Goal: Task Accomplishment & Management: Use online tool/utility

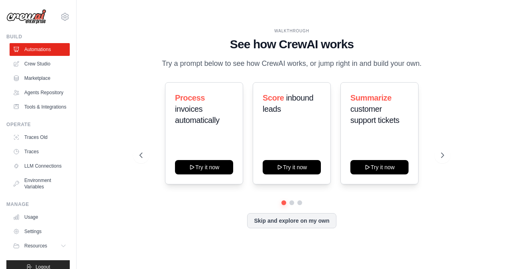
click at [467, 34] on div "WALKTHROUGH See how CrewAI works Try a prompt below to see how CrewAI works, or…" at bounding box center [291, 134] width 405 height 253
click at [437, 162] on div "Process invoices automatically Try it now Score inbound leads Try it now Summar…" at bounding box center [292, 133] width 305 height 102
click at [443, 156] on icon at bounding box center [443, 155] width 8 height 8
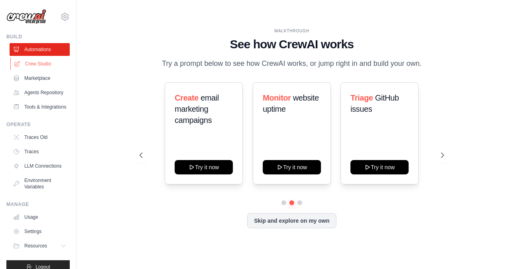
click at [50, 64] on link "Crew Studio" at bounding box center [40, 63] width 60 height 13
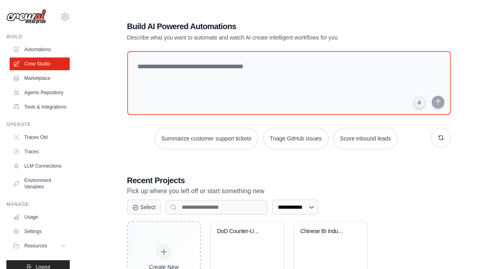
scroll to position [52, 0]
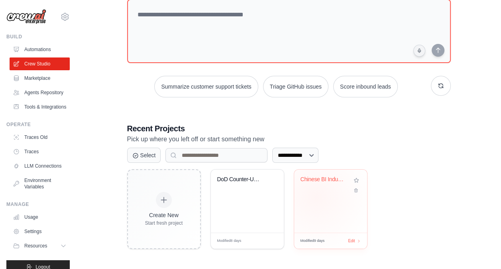
click at [316, 196] on div "Chinese BI Industry Intelligence & ..." at bounding box center [330, 200] width 73 height 63
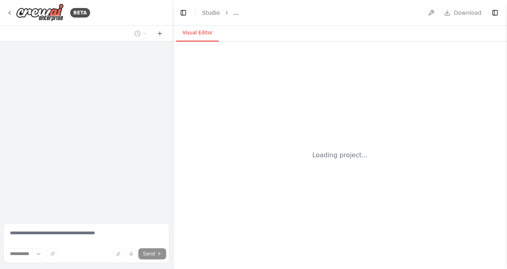
select select "****"
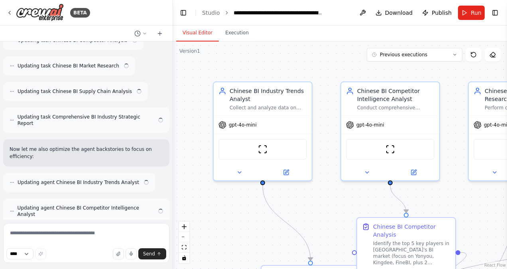
scroll to position [3955, 0]
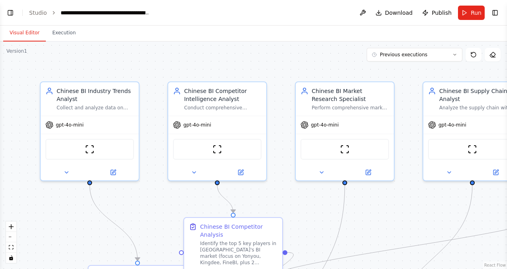
select select "****"
click at [13, 240] on button "zoom out" at bounding box center [11, 237] width 10 height 10
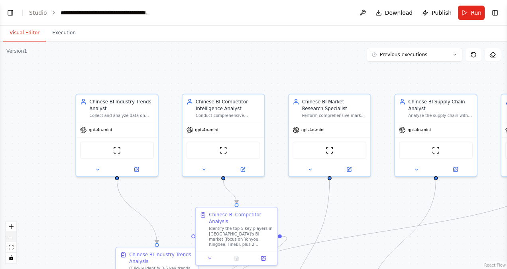
click at [13, 240] on button "zoom out" at bounding box center [11, 237] width 10 height 10
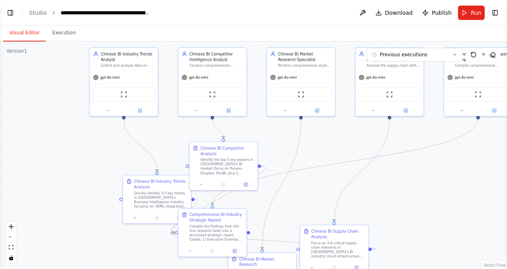
drag, startPoint x: 56, startPoint y: 206, endPoint x: 40, endPoint y: 150, distance: 58.8
click at [40, 150] on div ".deletable-edge-delete-btn { width: 20px; height: 20px; border: 0px solid #ffff…" at bounding box center [253, 154] width 507 height 227
